Goal: Find specific fact: Find specific fact

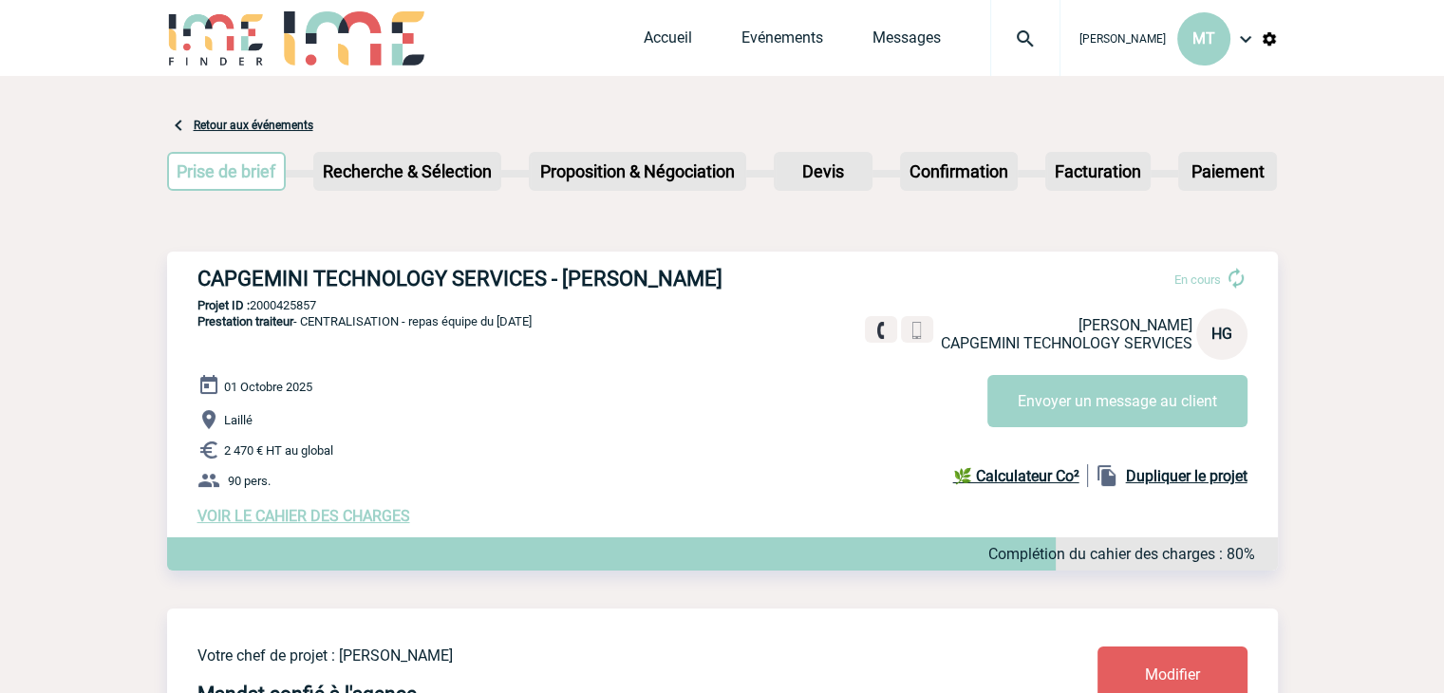
drag, startPoint x: 199, startPoint y: 274, endPoint x: 746, endPoint y: 280, distance: 546.7
click at [746, 280] on div "CAPGEMINI TECHNOLOGY SERVICES - Héloïse GUICHON En cours Héloïse GUICHON CAPGEM…" at bounding box center [722, 396] width 1110 height 289
copy h3 "CAPGEMINI TECHNOLOGY SERVICES - Héloïse GUICHON"
click at [384, 338] on p "Prestation traiteur - CENTRALISATION - repas équipe du 01/10/25" at bounding box center [349, 343] width 364 height 61
drag, startPoint x: 402, startPoint y: 323, endPoint x: 306, endPoint y: 322, distance: 96.8
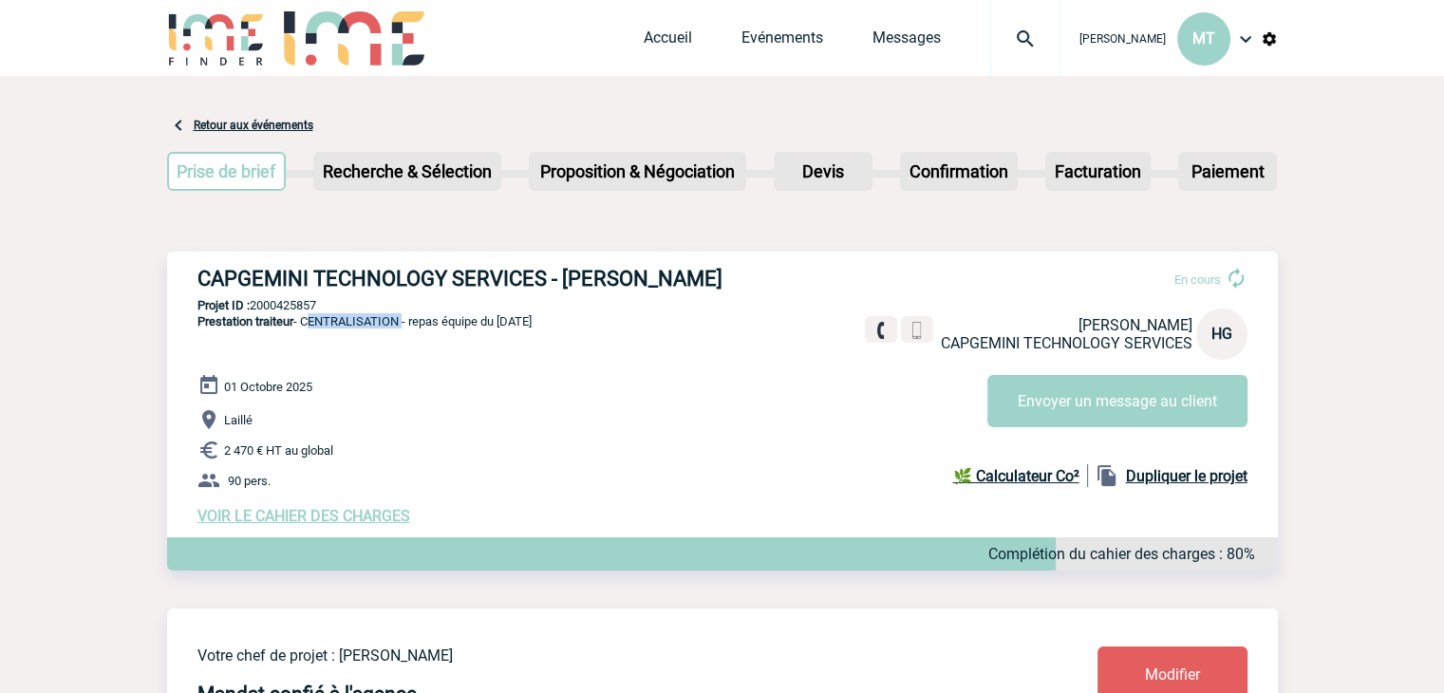
click at [306, 322] on span "Prestation traiteur - CENTRALISATION - repas équipe du 01/10/25" at bounding box center [364, 321] width 334 height 14
copy span "CENTRALISATION"
click at [556, 324] on div "CAPGEMINI TECHNOLOGY SERVICES - Héloïse GUICHON En cours Héloïse GUICHON CAPGEM…" at bounding box center [722, 396] width 1110 height 289
drag, startPoint x: 559, startPoint y: 322, endPoint x: 503, endPoint y: 322, distance: 56.0
click at [503, 322] on div "CAPGEMINI TECHNOLOGY SERVICES - Héloïse GUICHON En cours Héloïse GUICHON CAPGEM…" at bounding box center [722, 396] width 1110 height 289
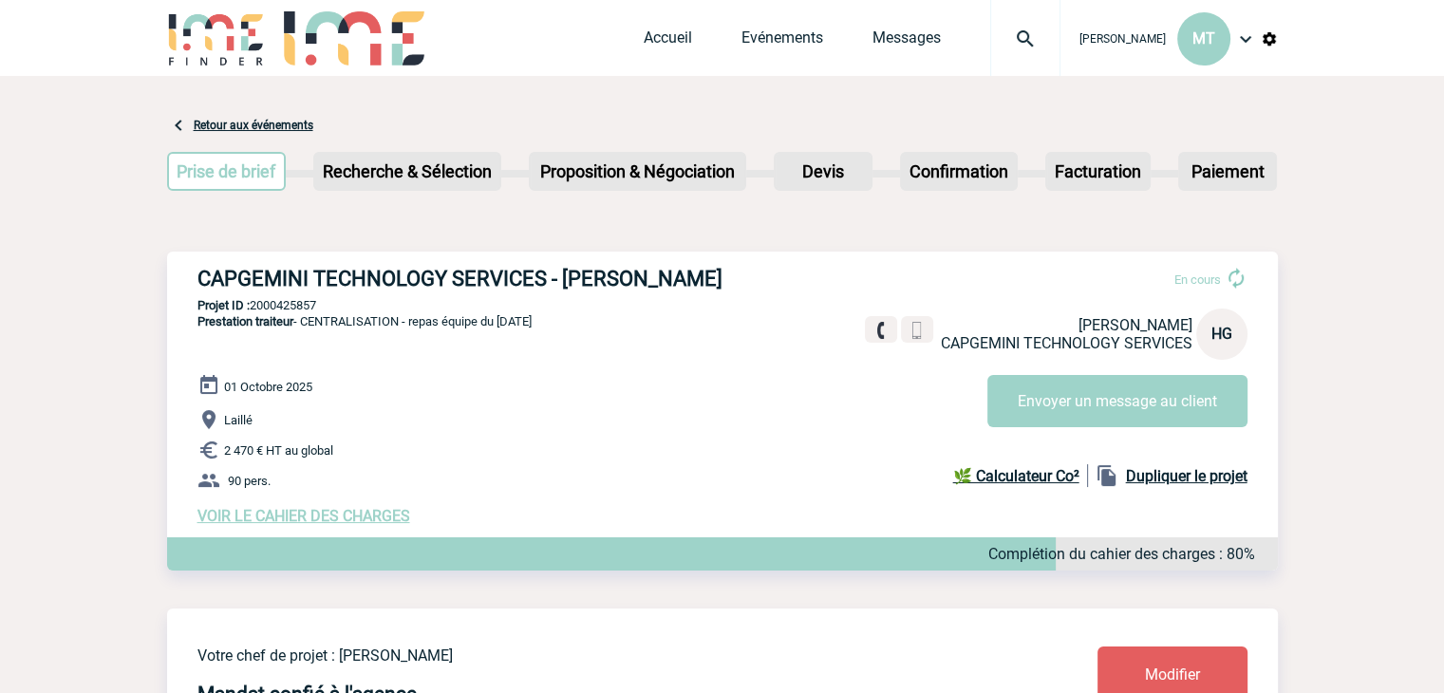
drag, startPoint x: 286, startPoint y: 299, endPoint x: 330, endPoint y: 303, distance: 44.8
click at [289, 298] on div "CAPGEMINI TECHNOLOGY SERVICES - Héloïse GUICHON En cours Héloïse GUICHON CAPGEM…" at bounding box center [722, 396] width 1110 height 289
drag, startPoint x: 326, startPoint y: 305, endPoint x: 253, endPoint y: 304, distance: 72.1
click at [253, 304] on p "Projet ID : 2000425857" at bounding box center [722, 305] width 1110 height 14
copy p "2000425857"
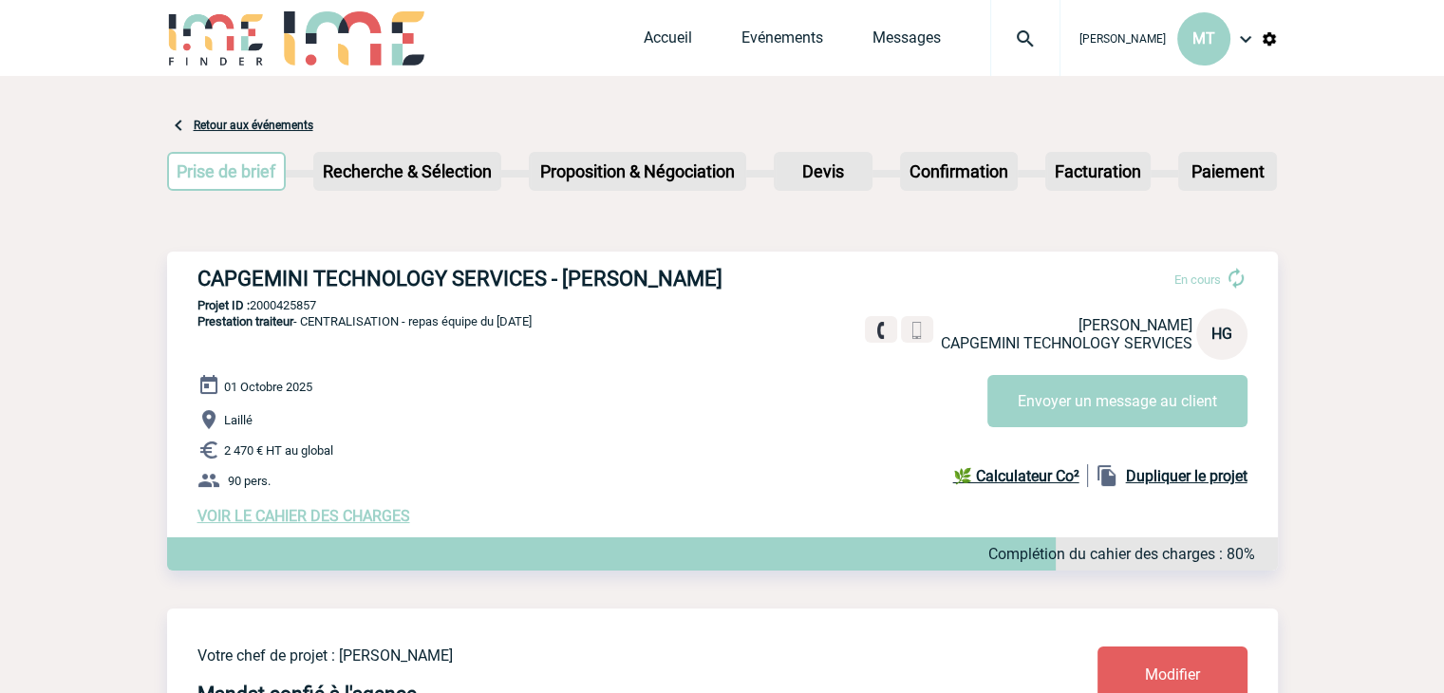
drag, startPoint x: 121, startPoint y: 195, endPoint x: 137, endPoint y: 125, distance: 70.9
drag, startPoint x: 137, startPoint y: 125, endPoint x: 132, endPoint y: 109, distance: 16.8
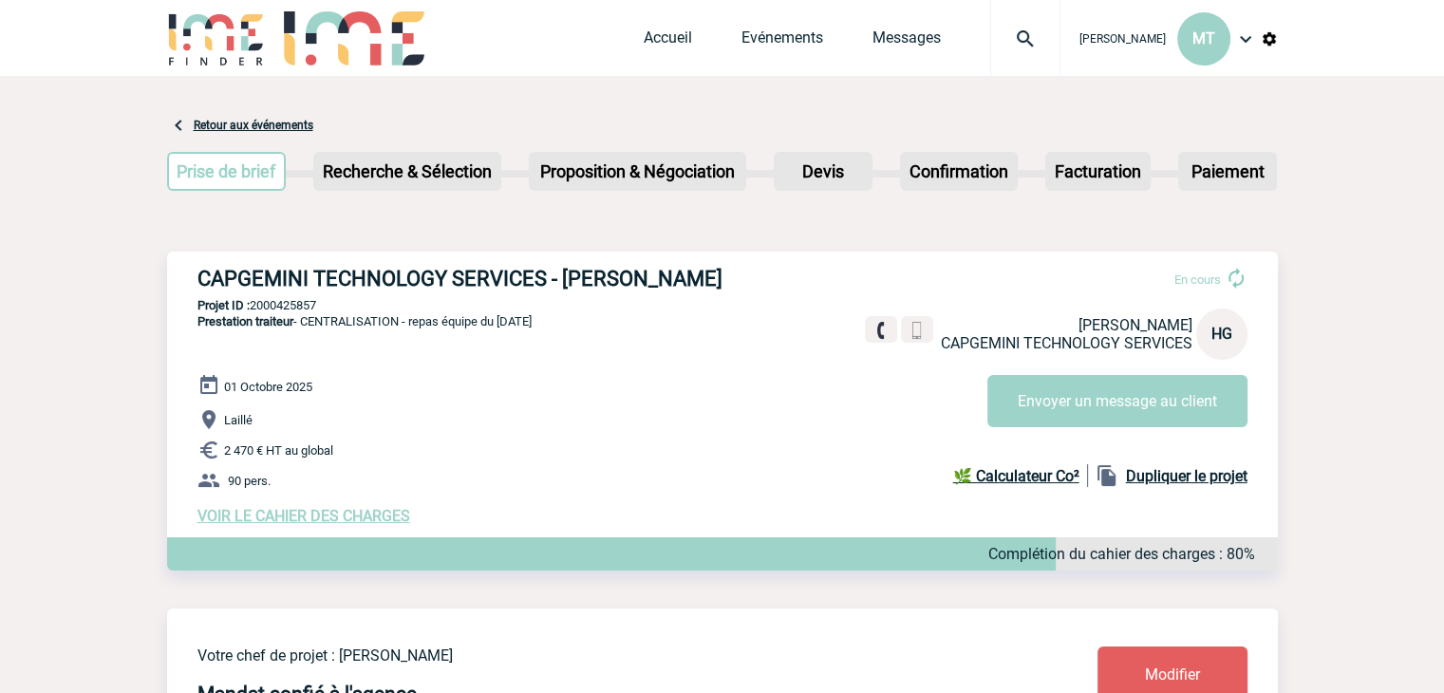
drag, startPoint x: 1310, startPoint y: 195, endPoint x: 1286, endPoint y: 2, distance: 194.1
